Goal: Task Accomplishment & Management: Use online tool/utility

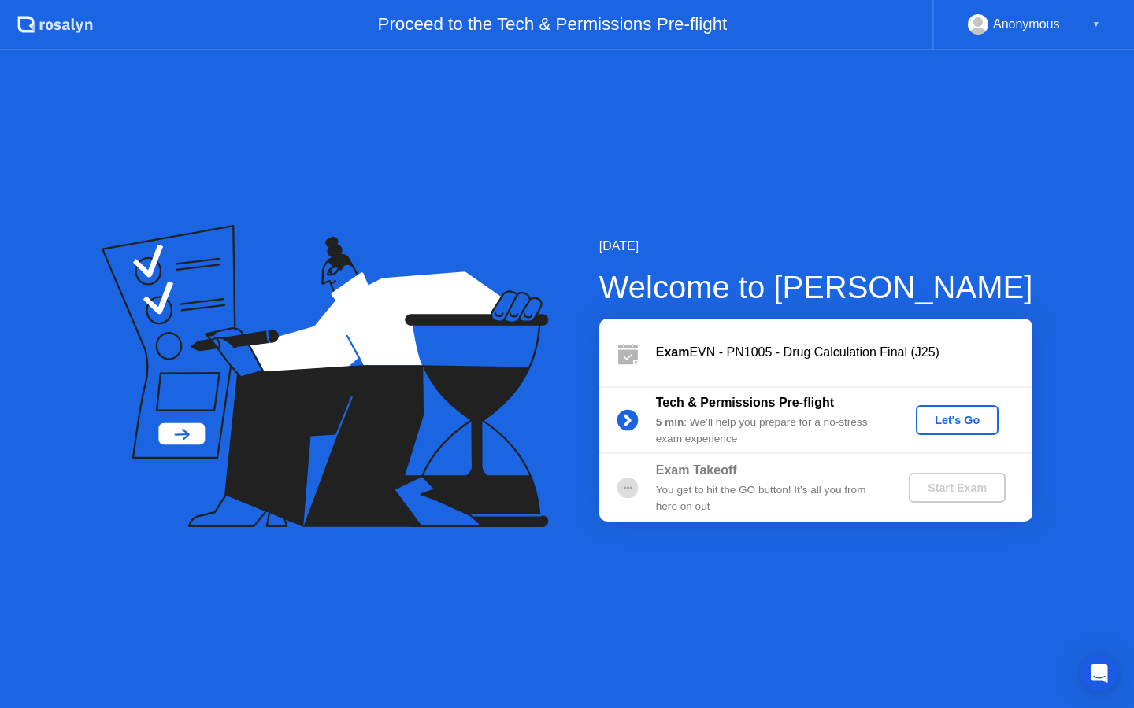
click at [949, 437] on div "Tech & Permissions Pre-flight 5 min : We’ll help you prepare for a no-stress ex…" at bounding box center [815, 421] width 433 height 68
click at [949, 427] on div "Let's Go" at bounding box center [957, 420] width 70 height 13
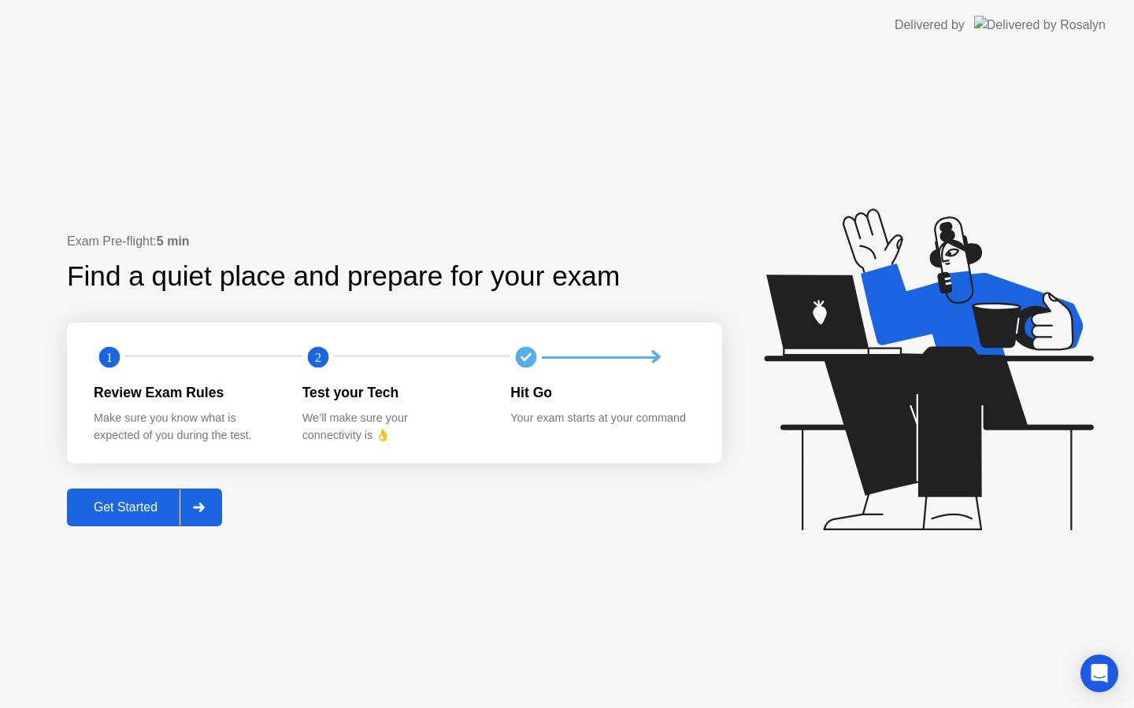
click at [457, 479] on div "Exam Pre-flight: 5 min Find a quiet place and prepare for your exam 1 2 Review …" at bounding box center [394, 379] width 655 height 294
click at [170, 523] on button "Get Started" at bounding box center [144, 508] width 155 height 38
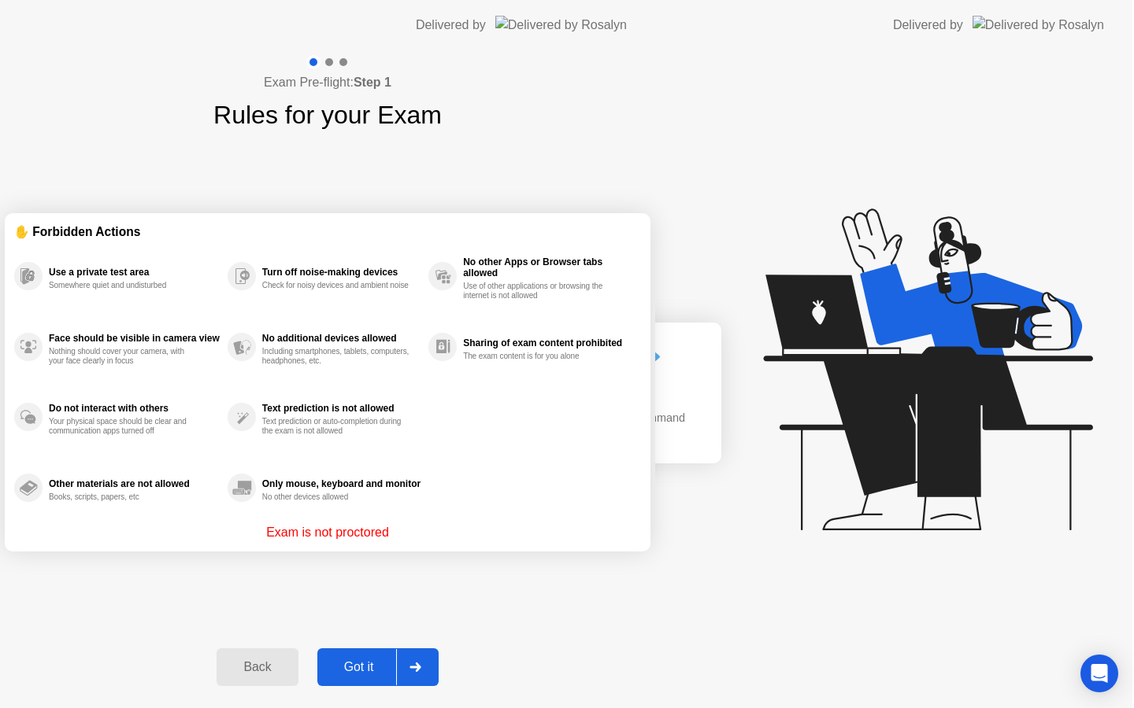
click at [170, 523] on div "Exam Pre-flight: Step 1 Rules for your Exam ✋ Forbidden Actions Use a private t…" at bounding box center [327, 379] width 655 height 658
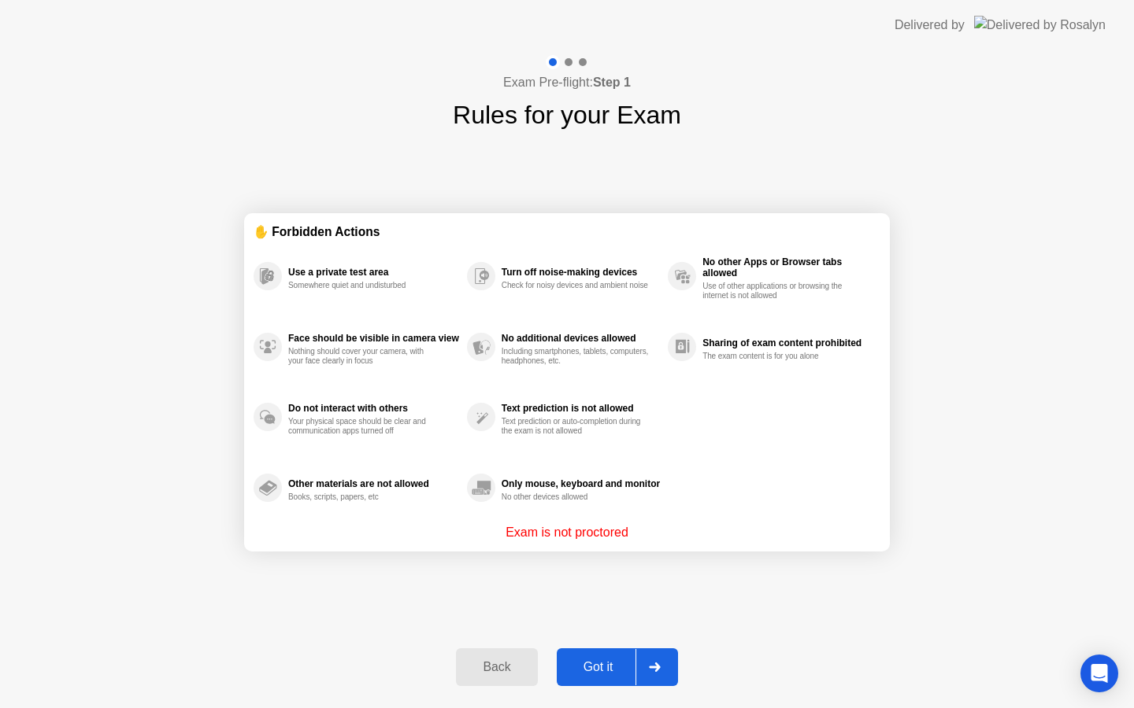
click at [620, 666] on div "Got it" at bounding box center [598, 667] width 74 height 14
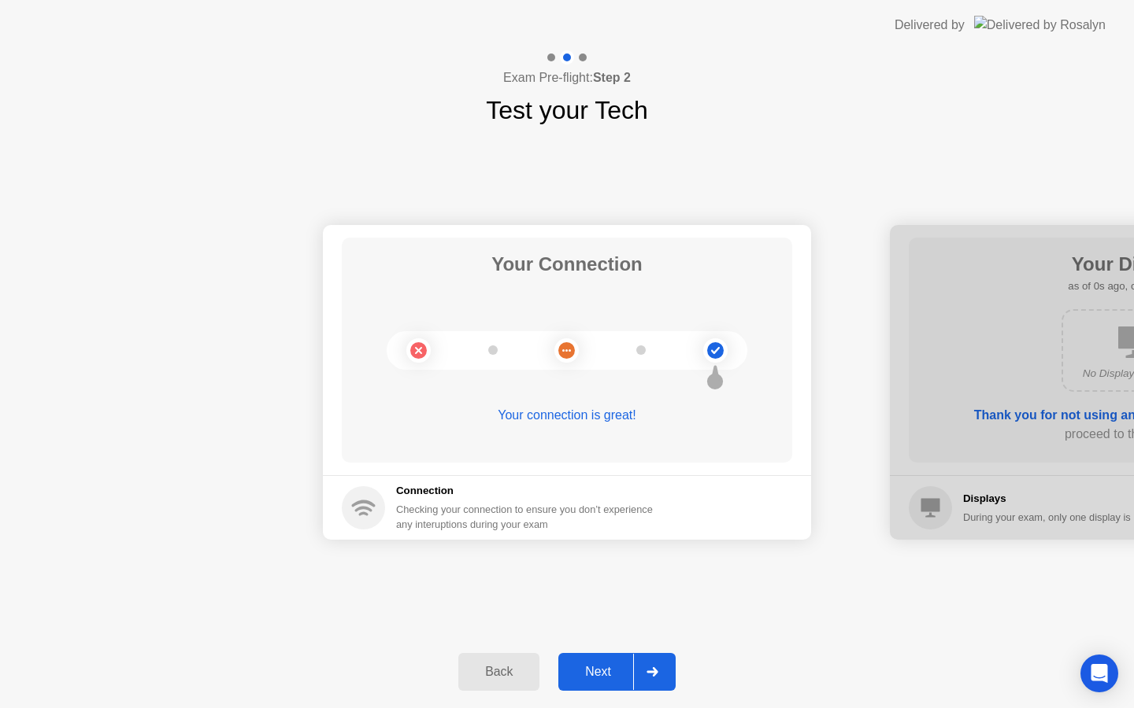
click at [620, 666] on div "Next" at bounding box center [598, 672] width 70 height 14
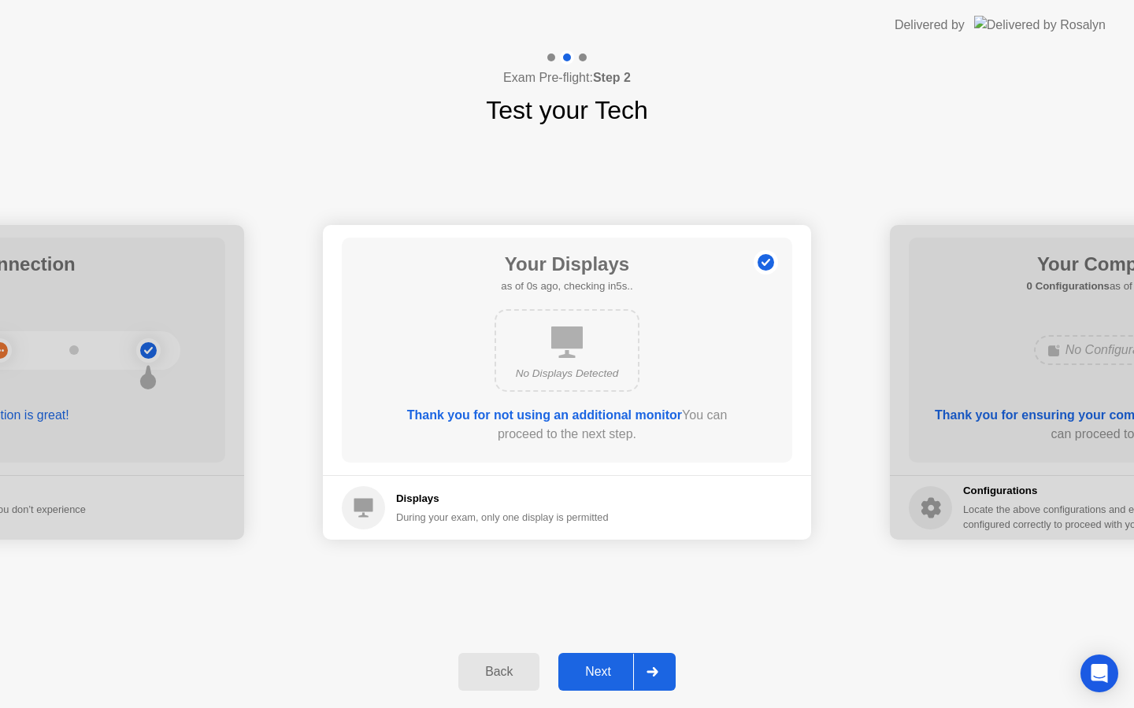
click at [620, 666] on div "Next" at bounding box center [598, 672] width 70 height 14
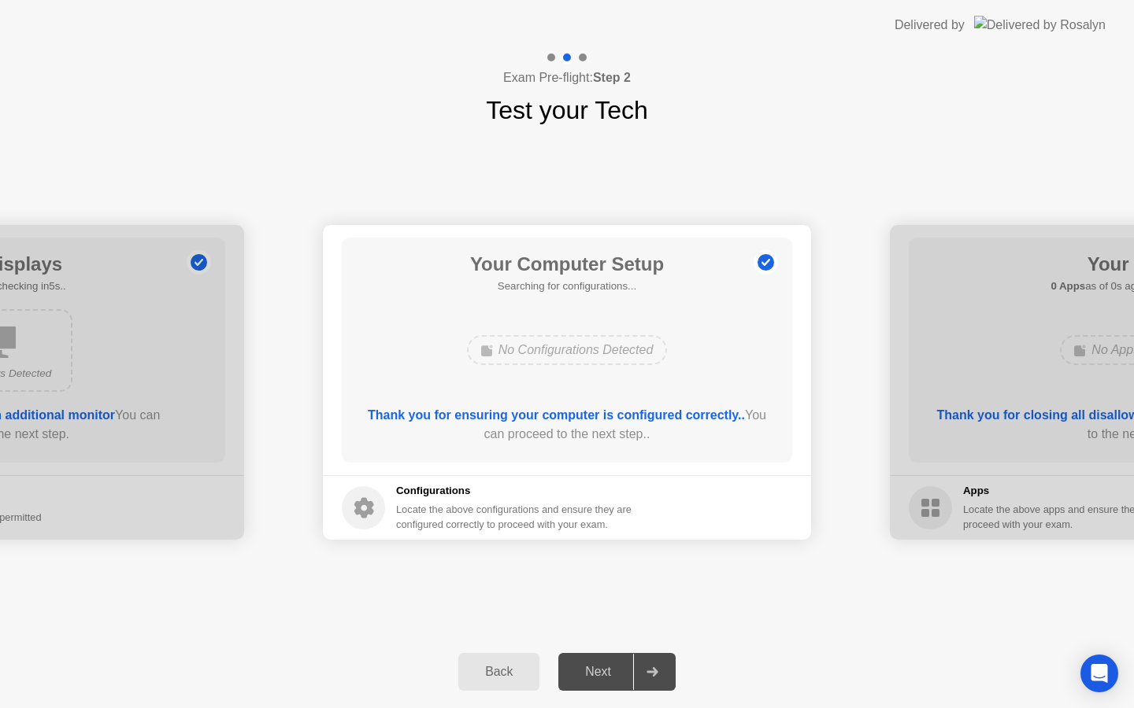
click at [620, 666] on div "Next" at bounding box center [598, 672] width 70 height 14
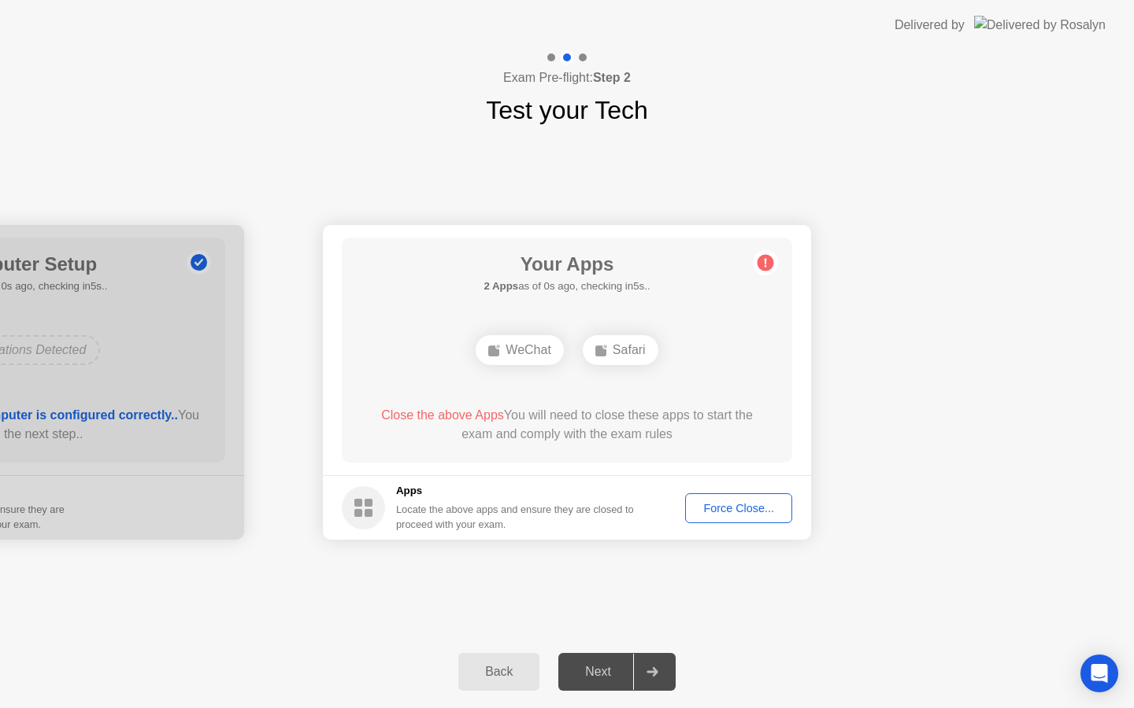
click at [620, 666] on div "Next" at bounding box center [598, 672] width 70 height 14
click at [729, 515] on div "Force Close..." at bounding box center [738, 508] width 96 height 13
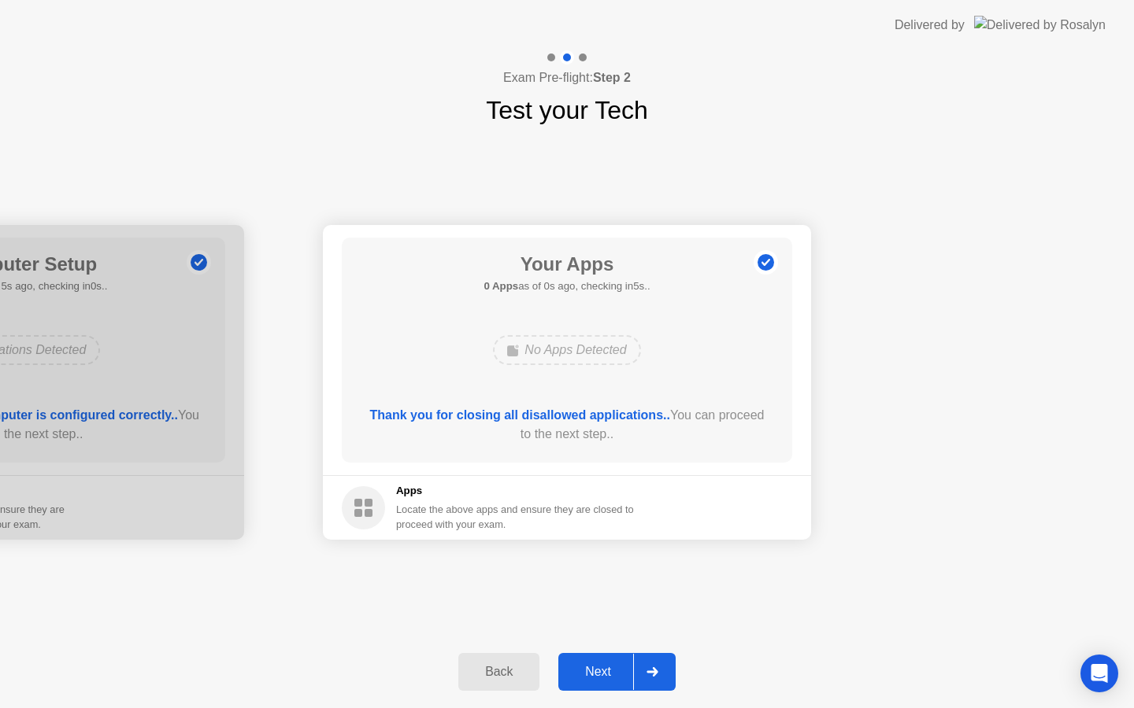
click at [594, 667] on div "Next" at bounding box center [598, 672] width 70 height 14
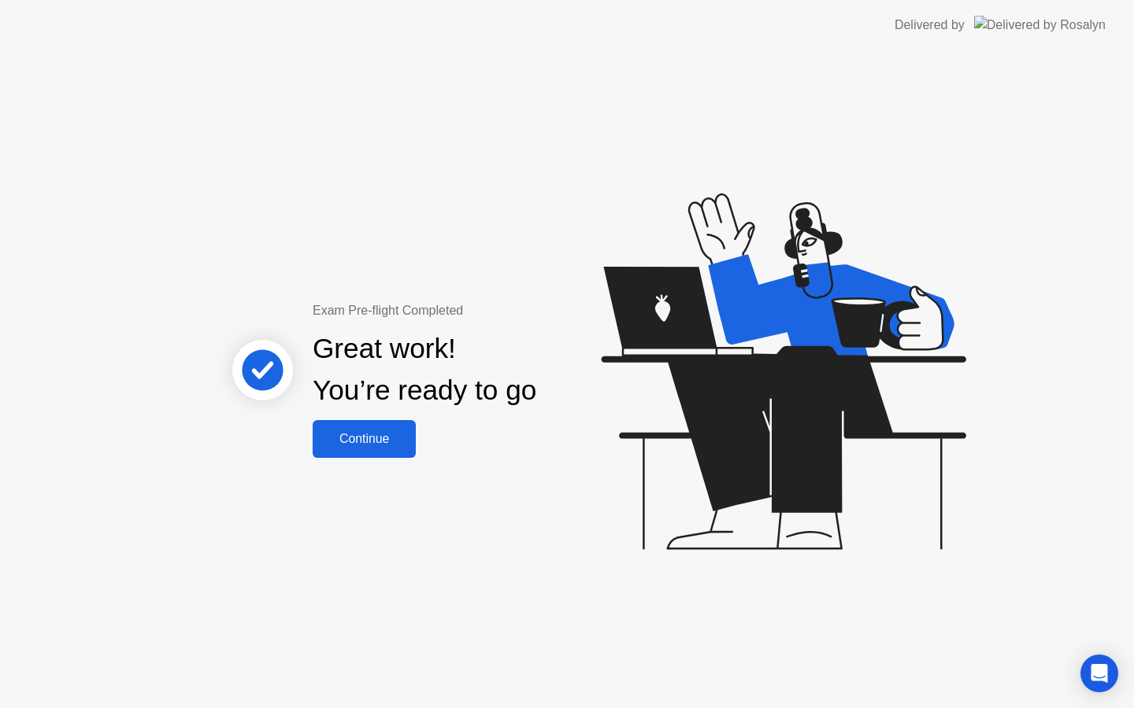
click at [382, 433] on div "Continue" at bounding box center [364, 439] width 94 height 14
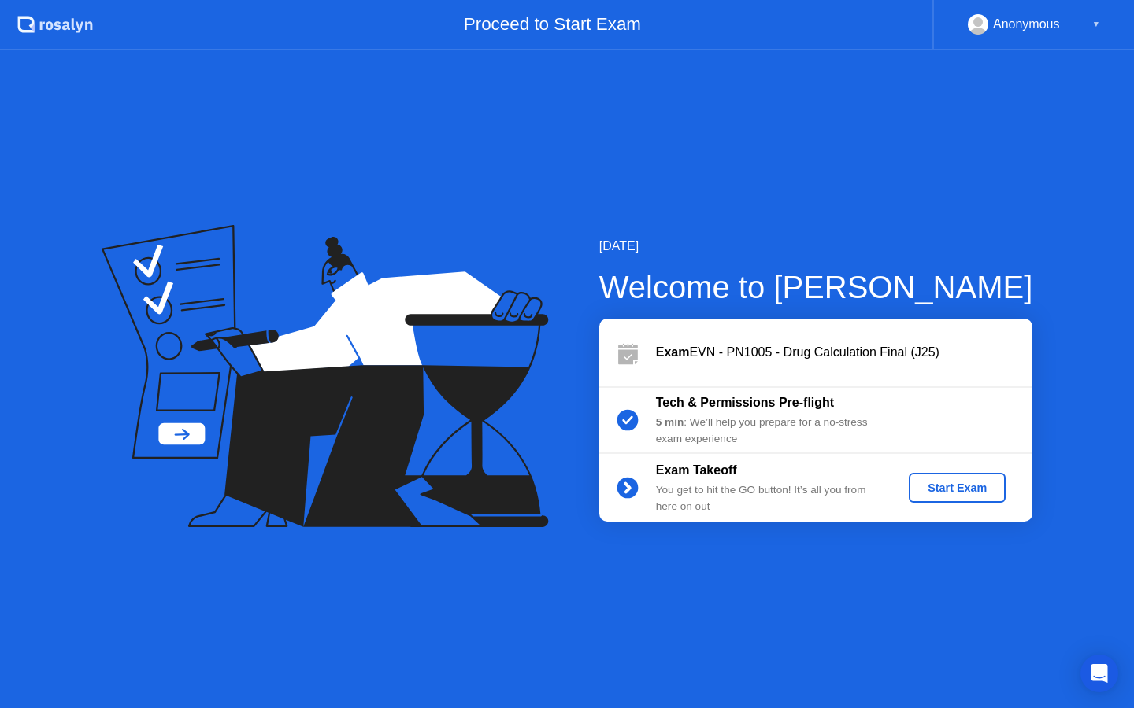
click at [968, 488] on div "Start Exam" at bounding box center [957, 488] width 84 height 13
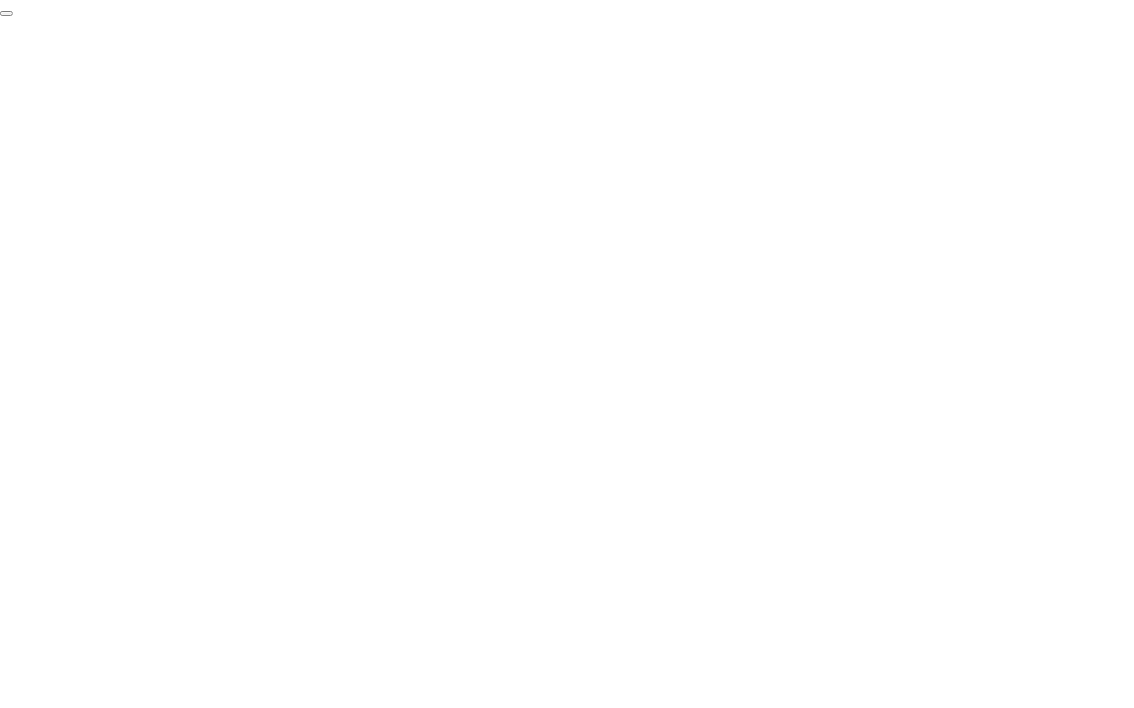
click div "End Proctoring Session"
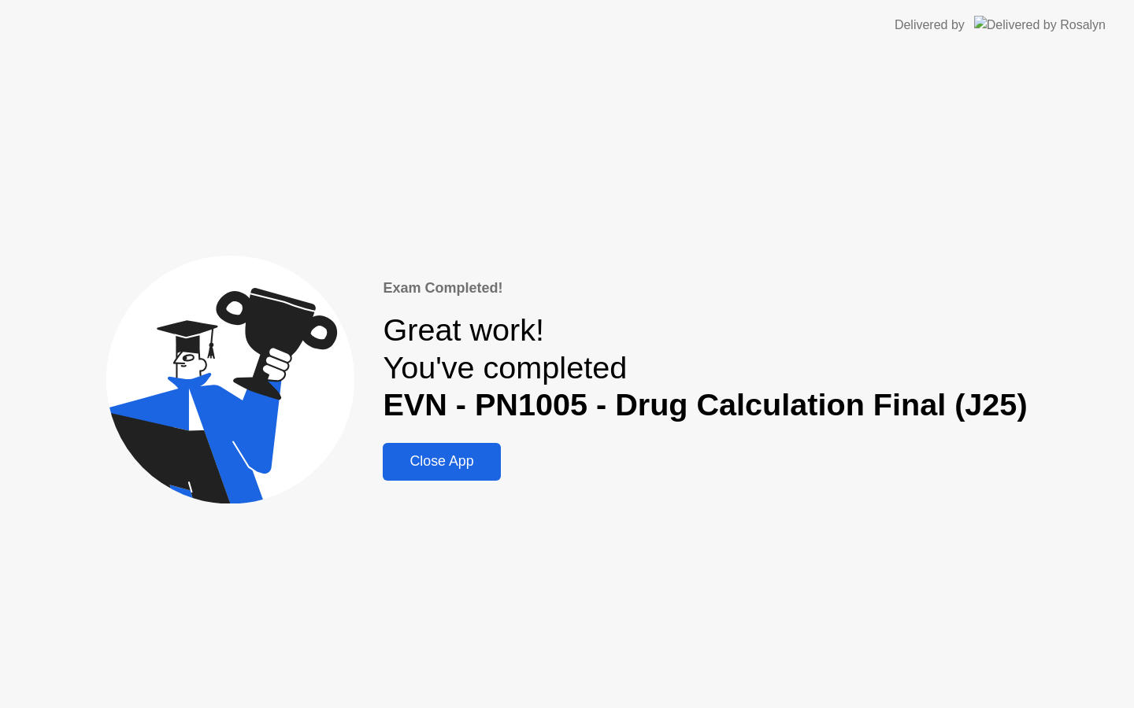
click at [469, 467] on div "Close App" at bounding box center [441, 461] width 108 height 17
